Goal: Task Accomplishment & Management: Complete application form

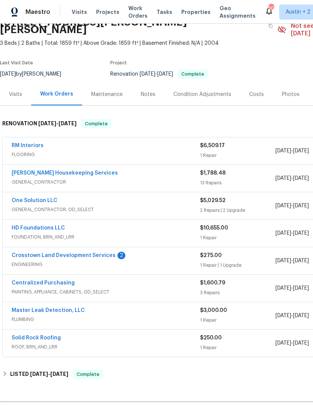
scroll to position [39, 0]
click at [38, 197] on link "One Solution LLC" at bounding box center [35, 199] width 46 height 5
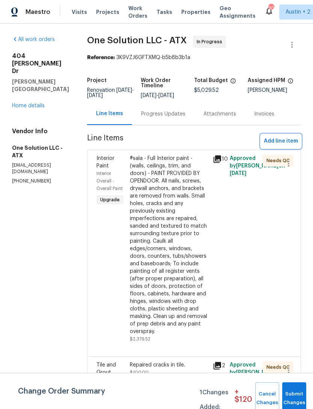
click at [284, 143] on span "Add line item" at bounding box center [281, 140] width 34 height 9
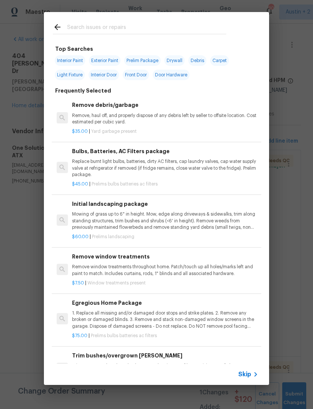
click at [185, 20] on div at bounding box center [140, 27] width 192 height 30
click at [207, 14] on div at bounding box center [140, 27] width 192 height 30
click at [212, 15] on div at bounding box center [140, 27] width 192 height 30
click at [200, 25] on input "text" at bounding box center [146, 28] width 159 height 11
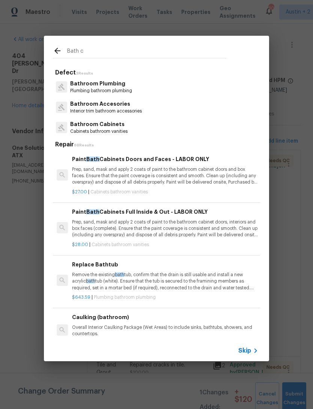
type input "Bath ca"
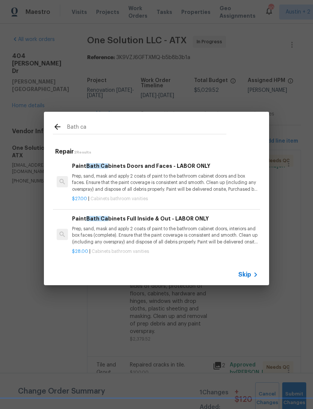
click at [161, 181] on p "Prep, sand, mask and apply 2 coats of paint to the bathroom cabinet doors and b…" at bounding box center [165, 182] width 186 height 19
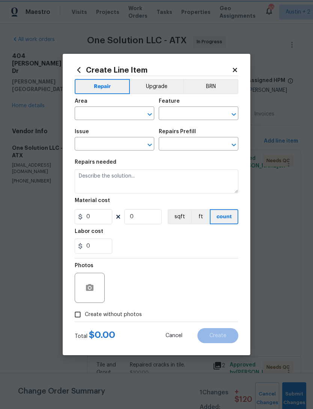
type input "Cabinets"
type input "Bathroom Cabinets"
type input "Paint Bath Cabinets Doors and Faces - LABOR ONLY $27.00"
type textarea "Prep, sand, mask and apply 2 coats of paint to the bathroom cabinet doors and b…"
type input "27"
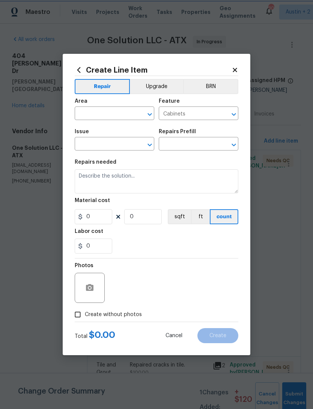
type input "1"
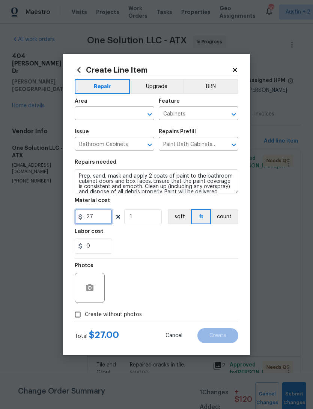
click at [107, 221] on input "27" at bounding box center [94, 216] width 38 height 15
type input "300"
click at [147, 220] on input "1" at bounding box center [143, 216] width 38 height 15
type input "0"
click at [102, 224] on input "300" at bounding box center [94, 216] width 38 height 15
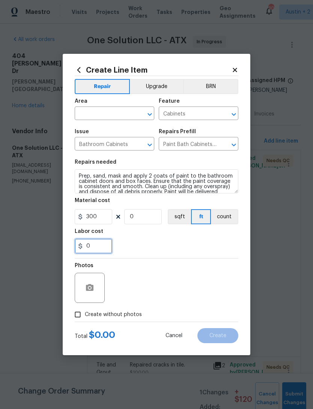
click at [94, 253] on input "0" at bounding box center [94, 245] width 38 height 15
type input "2"
click at [140, 223] on input "0" at bounding box center [143, 216] width 38 height 15
type input "0"
type input "2"
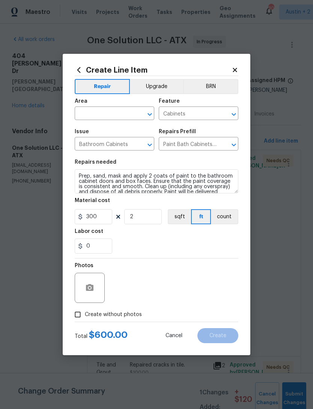
click at [162, 244] on div "0" at bounding box center [157, 245] width 164 height 15
click at [76, 314] on input "Create without photos" at bounding box center [78, 314] width 14 height 14
checkbox input "true"
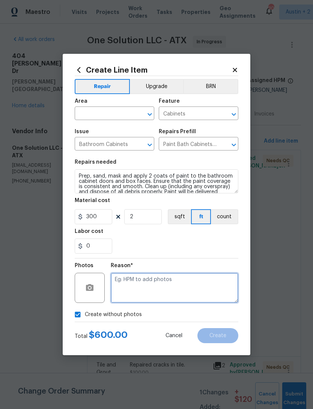
click at [199, 287] on textarea at bounding box center [175, 287] width 128 height 30
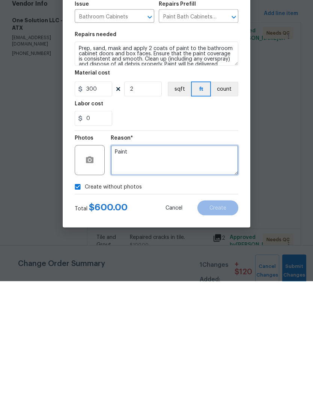
type textarea "Paint"
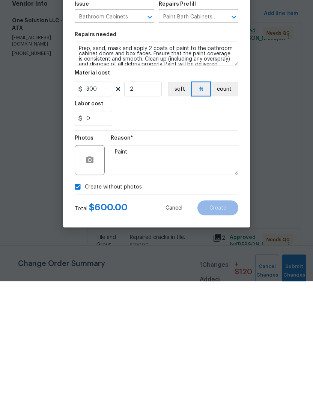
click at [201, 258] on div "Reason* Paint" at bounding box center [175, 282] width 128 height 49
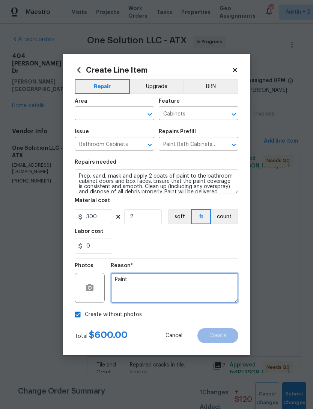
click at [170, 291] on textarea "Paint" at bounding box center [175, 287] width 128 height 30
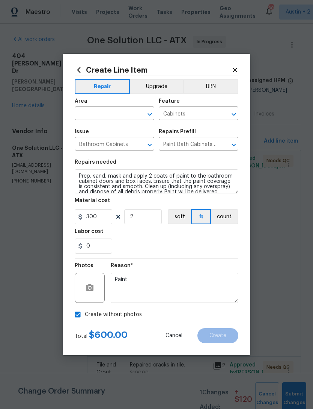
click at [129, 112] on input "text" at bounding box center [104, 114] width 59 height 12
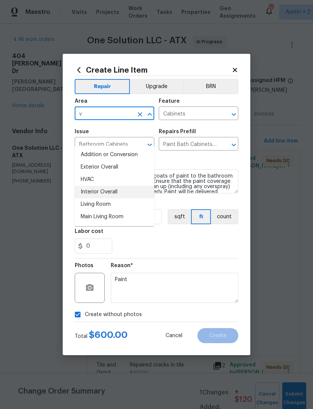
click at [115, 186] on li "Interior Overall" at bounding box center [115, 192] width 80 height 12
type input "Interior Overall"
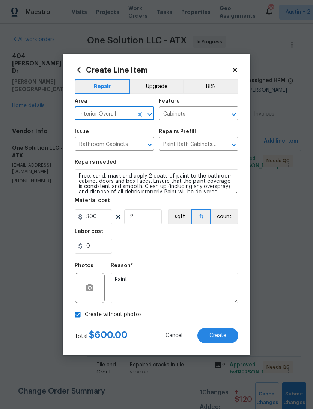
click at [197, 251] on div "0" at bounding box center [157, 245] width 164 height 15
click at [225, 334] on span "Create" at bounding box center [218, 336] width 17 height 6
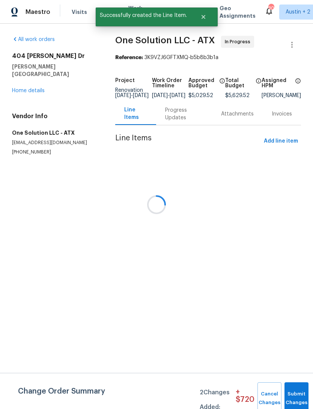
scroll to position [0, 0]
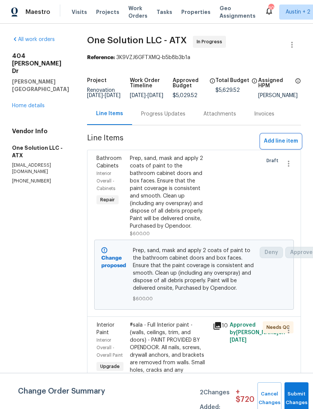
click at [286, 144] on span "Add line item" at bounding box center [281, 140] width 34 height 9
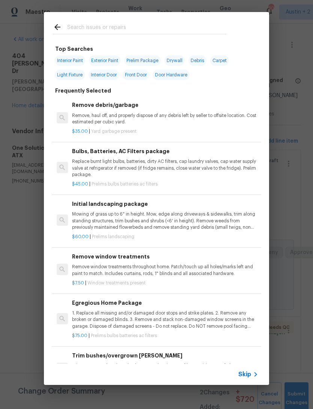
click at [202, 21] on div at bounding box center [140, 27] width 192 height 30
click at [212, 26] on input "text" at bounding box center [146, 28] width 159 height 11
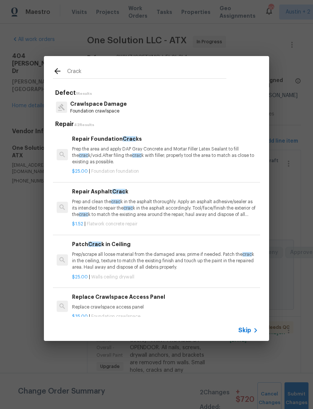
type input "Cracks"
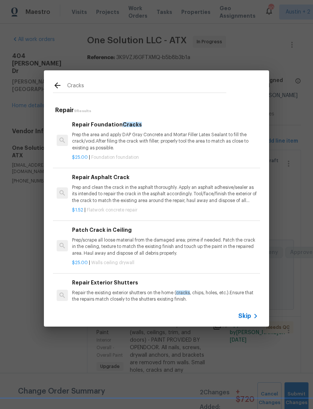
click at [186, 136] on p "Prep the area and apply DAP Gray Concrete and Mortar Filler Latex Sealant to fi…" at bounding box center [165, 141] width 186 height 19
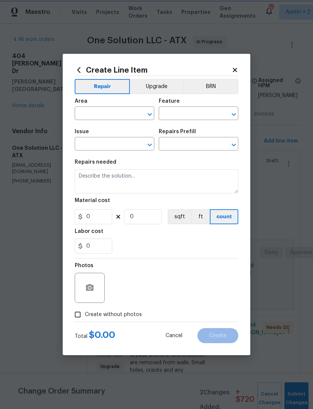
type input "Foundation"
type input "Repair Foundation Cracks $25.00"
type textarea "Prep the area and apply DAP Gray Concrete and Mortar Filler Latex Sealant to fi…"
type input "25"
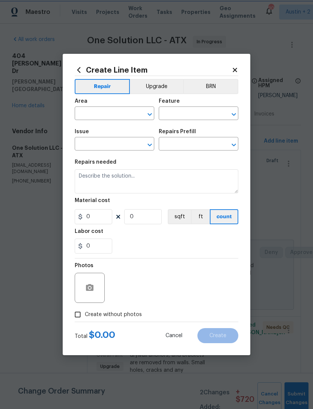
type input "1"
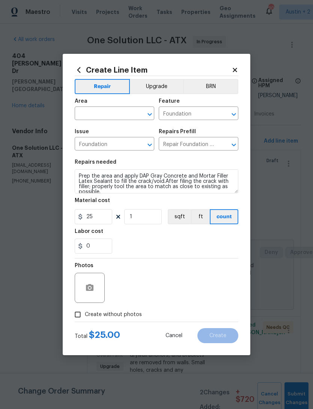
click at [126, 115] on input "text" at bounding box center [104, 114] width 59 height 12
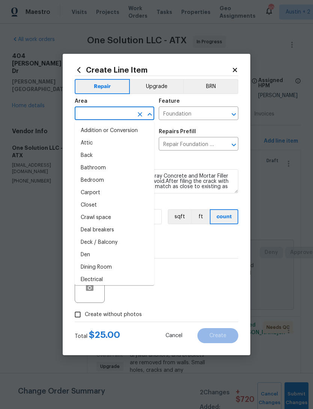
click at [233, 70] on icon at bounding box center [235, 70] width 7 height 7
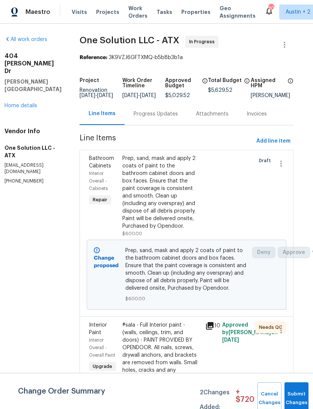
scroll to position [12, 6]
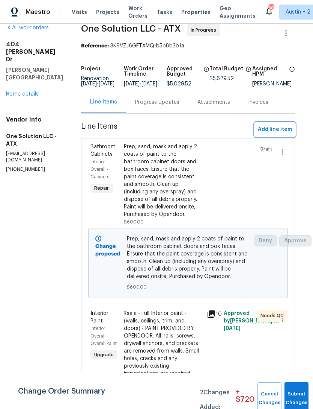
click at [278, 134] on span "Add line item" at bounding box center [275, 129] width 34 height 9
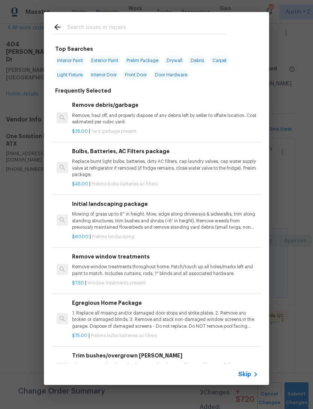
click at [207, 23] on input "text" at bounding box center [146, 28] width 159 height 11
type input "Cracks"
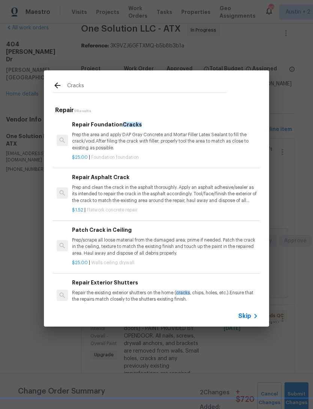
click at [174, 244] on p "Prep/scrape all loose material from the damaged area; prime if needed. Patch th…" at bounding box center [165, 246] width 186 height 19
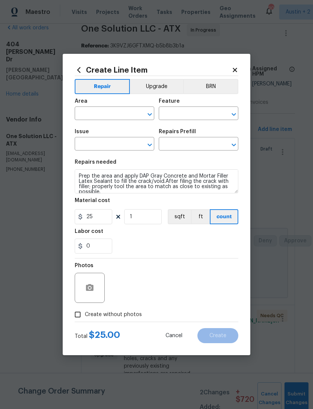
type input "Walls and Ceiling"
type input "Drywall"
type input "Patch Crack in Ceiling $25.00"
type textarea "Prep/scrape all loose material from the damaged area; prime if needed. Patch th…"
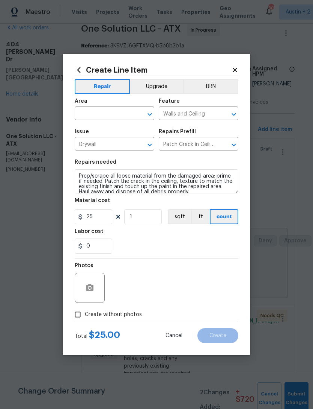
click at [183, 247] on div "0" at bounding box center [157, 245] width 164 height 15
click at [98, 216] on input "25" at bounding box center [94, 216] width 38 height 15
type input "300"
click at [120, 112] on input "text" at bounding box center [104, 114] width 59 height 12
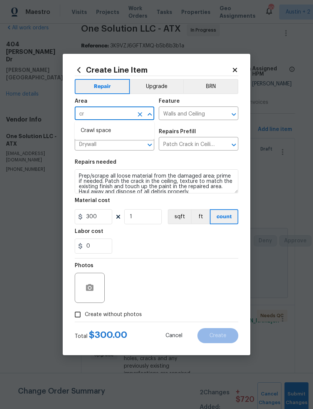
type input "c"
click at [119, 156] on li "Main Bedroom" at bounding box center [115, 155] width 80 height 12
type input "Main Bedroom"
click at [192, 249] on div "0" at bounding box center [157, 245] width 164 height 15
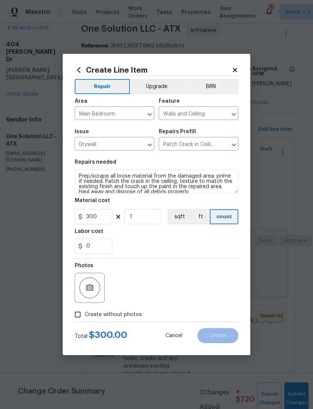
click at [92, 291] on icon "button" at bounding box center [90, 287] width 8 height 7
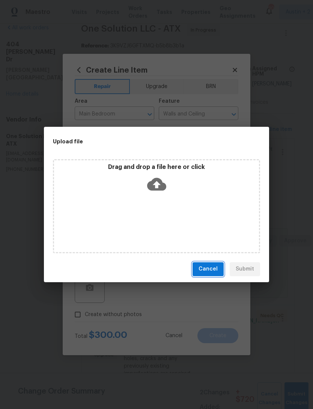
click at [211, 269] on span "Cancel" at bounding box center [208, 268] width 19 height 9
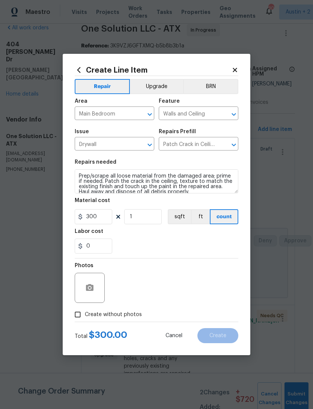
click at [81, 315] on input "Create without photos" at bounding box center [78, 314] width 14 height 14
checkbox input "true"
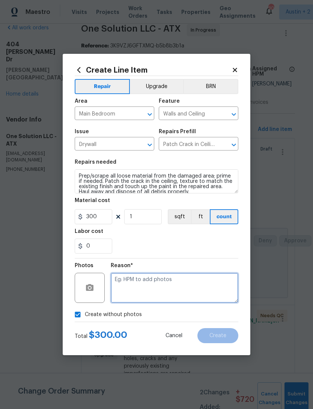
click at [181, 279] on textarea at bounding box center [175, 287] width 128 height 30
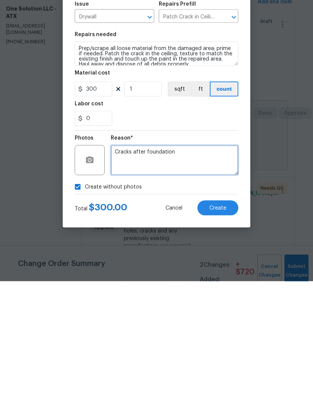
type textarea "Cracks after foundation"
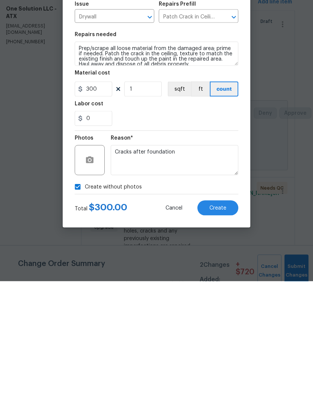
click at [202, 155] on section "Repairs needed Prep/scrape all loose material from the damaged area; prime if n…" at bounding box center [157, 206] width 164 height 103
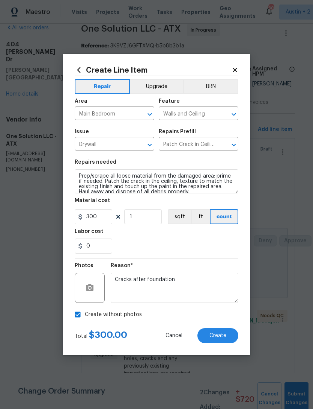
click at [219, 340] on button "Create" at bounding box center [218, 335] width 41 height 15
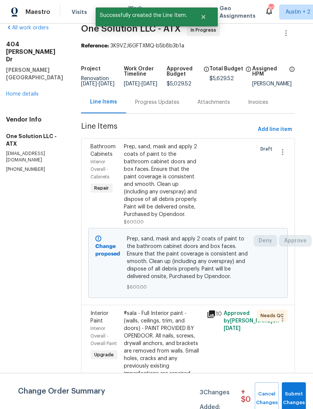
scroll to position [0, 0]
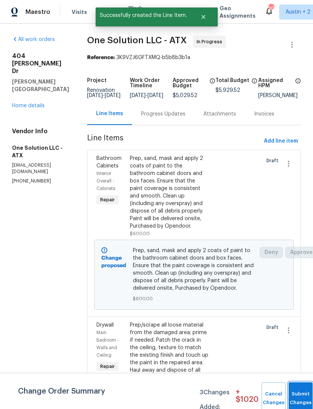
click at [294, 400] on span "Submit Changes" at bounding box center [301, 397] width 17 height 17
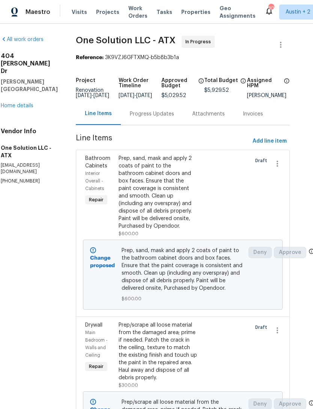
scroll to position [0, 11]
click at [23, 90] on div "All work orders [STREET_ADDRESS][PERSON_NAME][PERSON_NAME] Home details Vendor …" at bounding box center [29, 110] width 57 height 148
click at [22, 103] on link "Home details" at bounding box center [17, 105] width 33 height 5
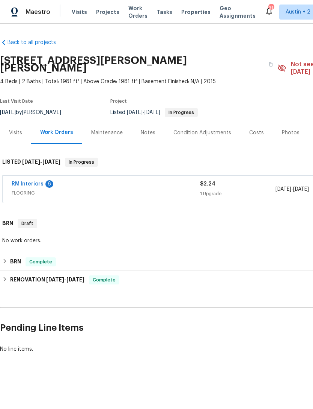
click at [32, 181] on link "RM Interiors" at bounding box center [28, 183] width 32 height 5
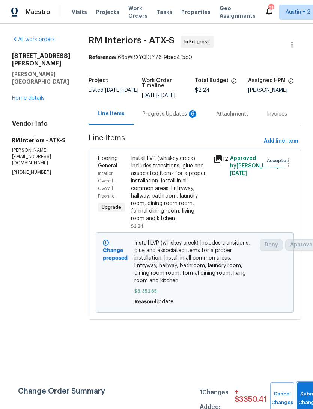
click at [304, 396] on button "Submit Changes" at bounding box center [310, 398] width 24 height 32
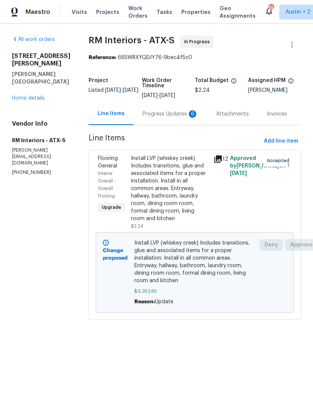
click at [178, 120] on div "Progress Updates 6" at bounding box center [171, 114] width 74 height 22
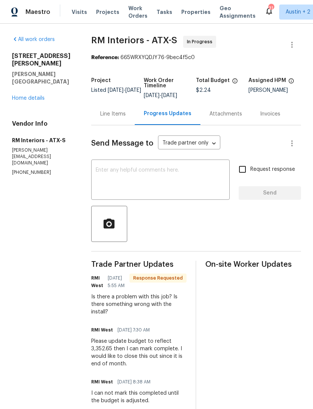
click at [170, 184] on textarea at bounding box center [161, 180] width 130 height 26
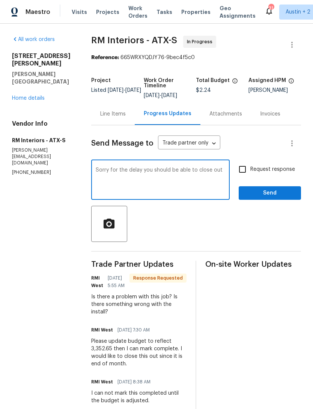
type textarea "Sorry for the delay you should be able to close out"
click at [279, 193] on span "Send" at bounding box center [270, 192] width 50 height 9
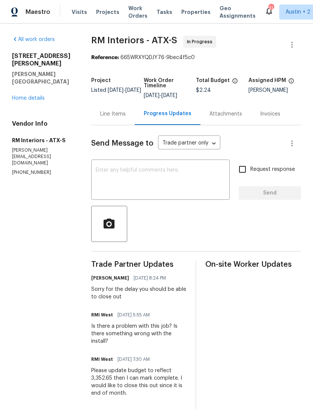
click at [19, 95] on link "Home details" at bounding box center [28, 97] width 33 height 5
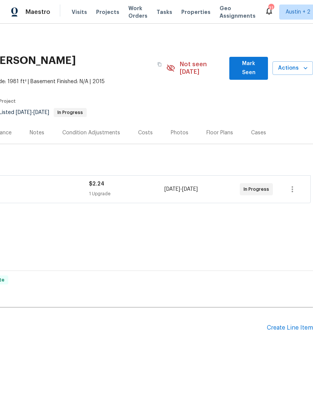
scroll to position [0, 111]
